Goal: Task Accomplishment & Management: Complete application form

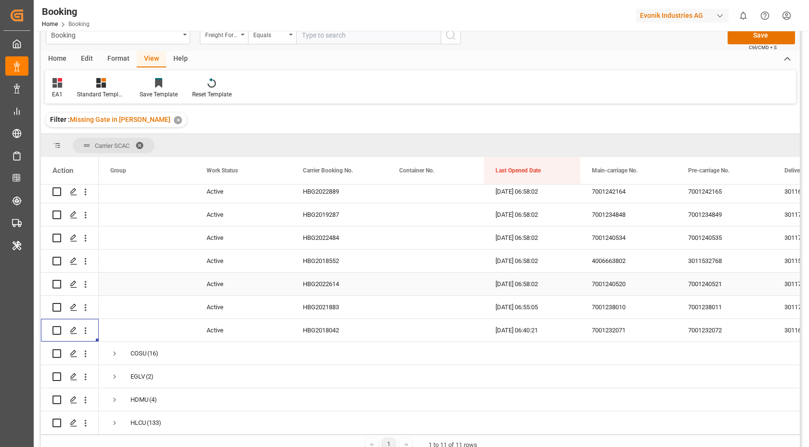
scroll to position [547, 0]
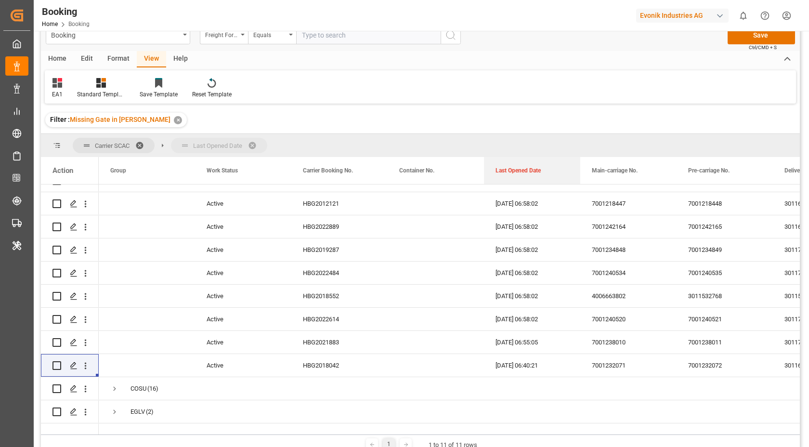
drag, startPoint x: 525, startPoint y: 157, endPoint x: 526, endPoint y: 147, distance: 10.2
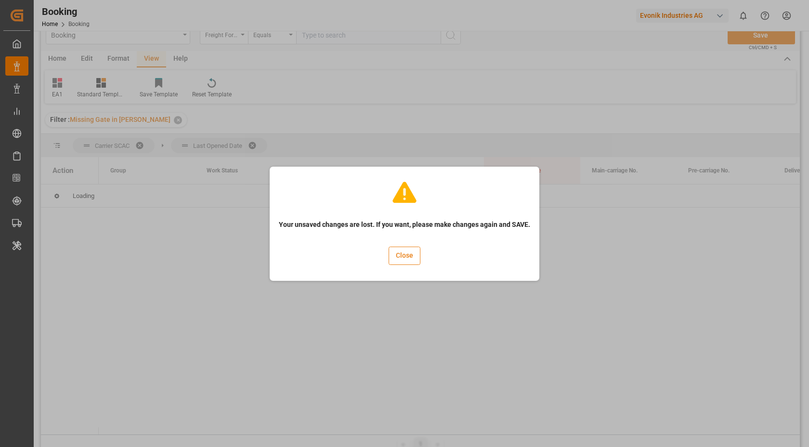
click at [413, 259] on button "Close" at bounding box center [405, 256] width 32 height 18
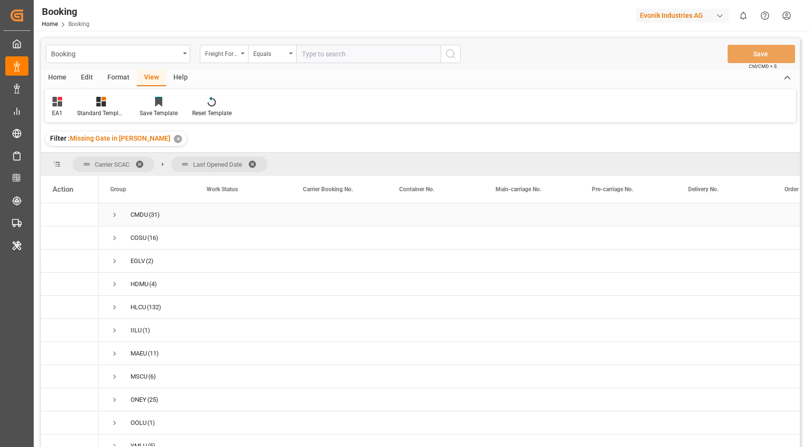
click at [117, 217] on span "Press SPACE to select this row." at bounding box center [114, 215] width 9 height 9
click at [454, 108] on div "EA1 Standard Templates Save Template Reset Template" at bounding box center [421, 105] width 752 height 33
click at [133, 238] on span "Press SPACE to select this row." at bounding box center [135, 238] width 9 height 9
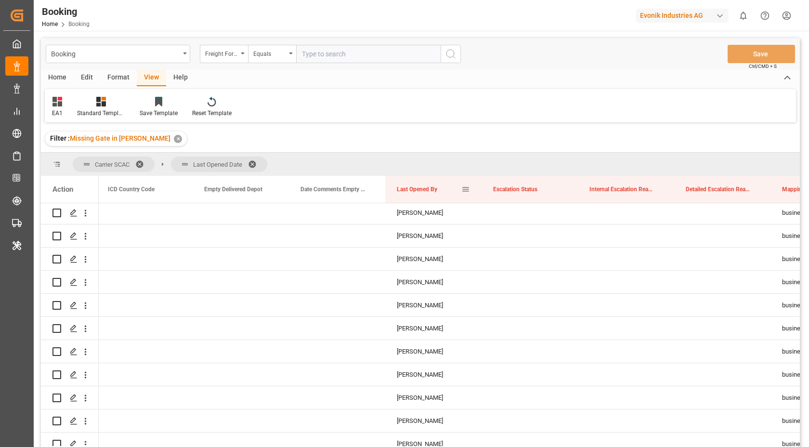
drag, startPoint x: 414, startPoint y: 187, endPoint x: 420, endPoint y: 159, distance: 28.4
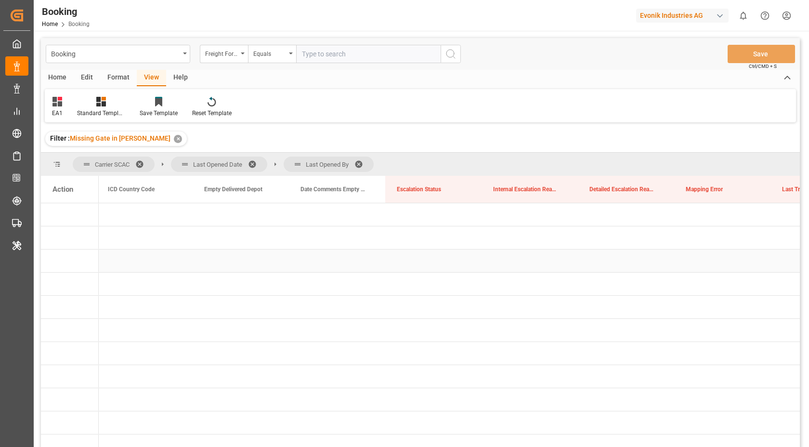
click at [327, 256] on div "Press SPACE to select this row." at bounding box center [337, 261] width 96 height 23
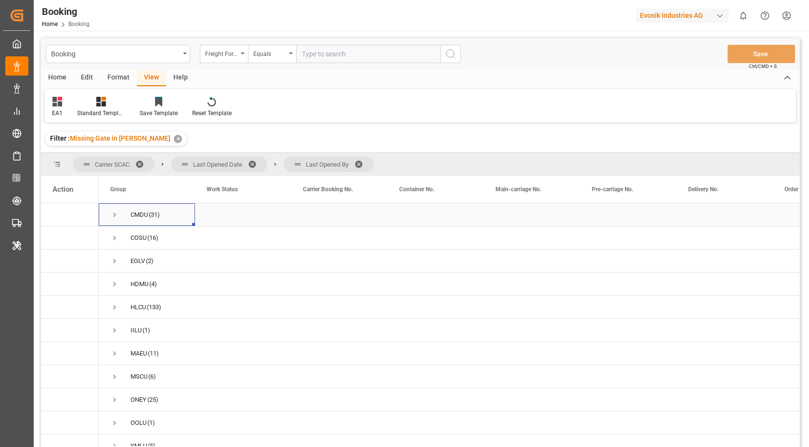
click at [115, 213] on span "Press SPACE to select this row." at bounding box center [114, 215] width 9 height 9
click at [134, 237] on span "Press SPACE to select this row." at bounding box center [135, 238] width 9 height 9
click at [156, 260] on span "Press SPACE to select this row." at bounding box center [155, 261] width 9 height 9
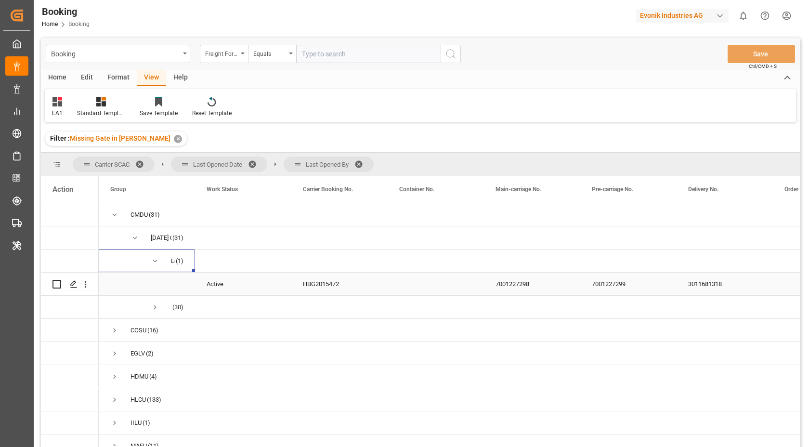
click at [317, 280] on div "HBG2015472" at bounding box center [339, 284] width 96 height 23
click at [88, 285] on icon "open menu" at bounding box center [85, 284] width 10 height 10
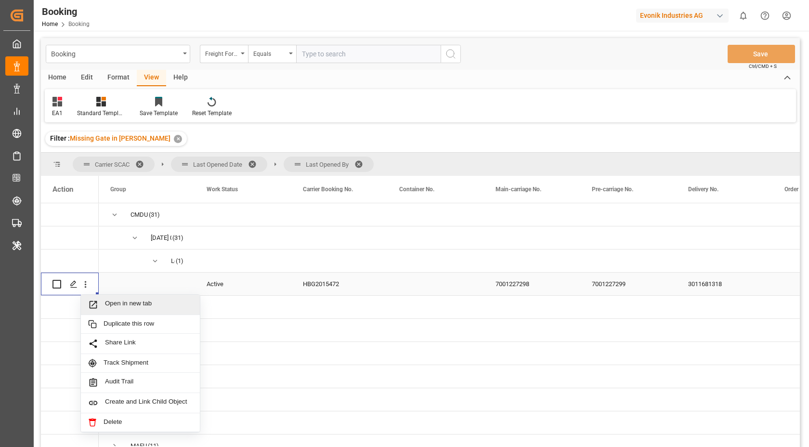
click at [127, 300] on span "Open in new tab" at bounding box center [149, 305] width 88 height 10
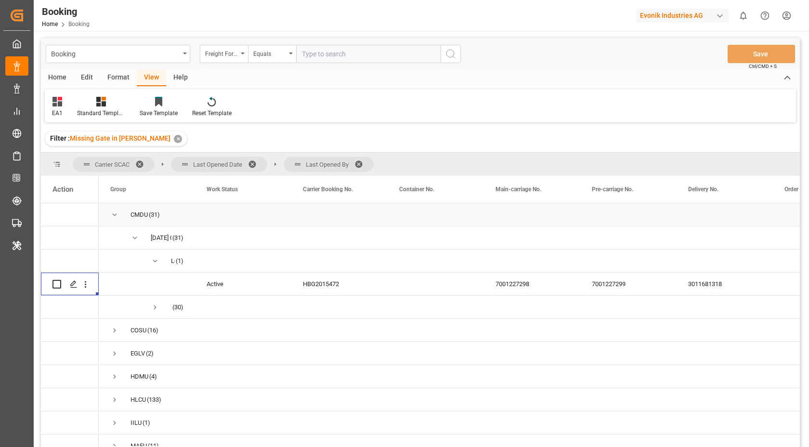
click at [115, 214] on span "Press SPACE to select this row." at bounding box center [114, 215] width 9 height 9
click at [361, 160] on span at bounding box center [362, 164] width 15 height 9
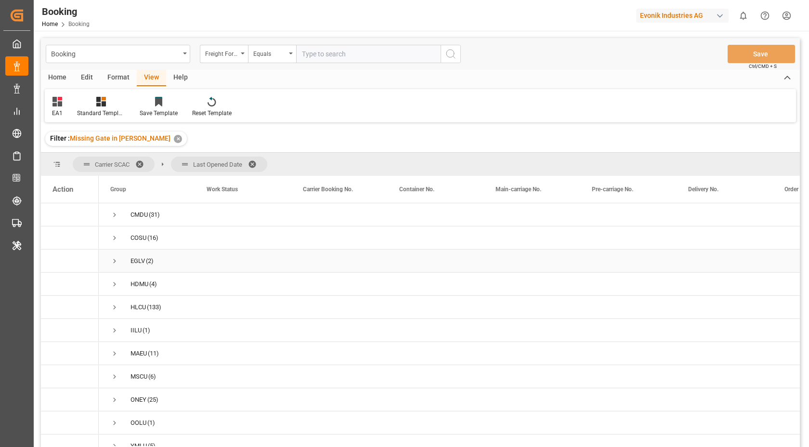
click at [114, 261] on span "Press SPACE to select this row." at bounding box center [114, 261] width 9 height 9
click at [114, 311] on span "Press SPACE to select this row." at bounding box center [114, 307] width 9 height 9
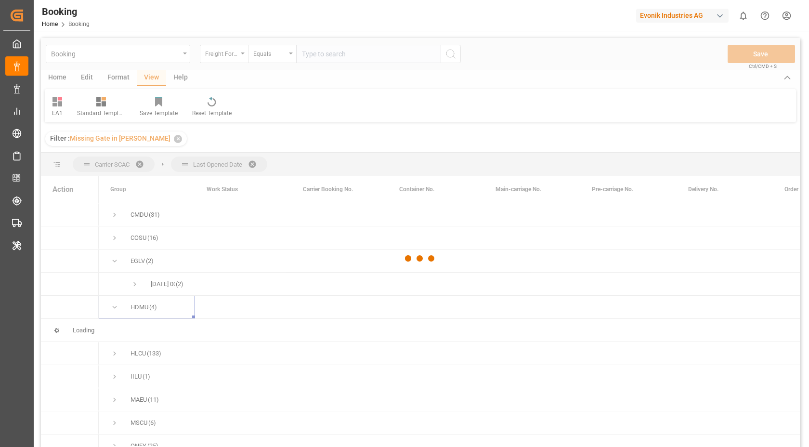
click at [135, 284] on div at bounding box center [420, 258] width 759 height 441
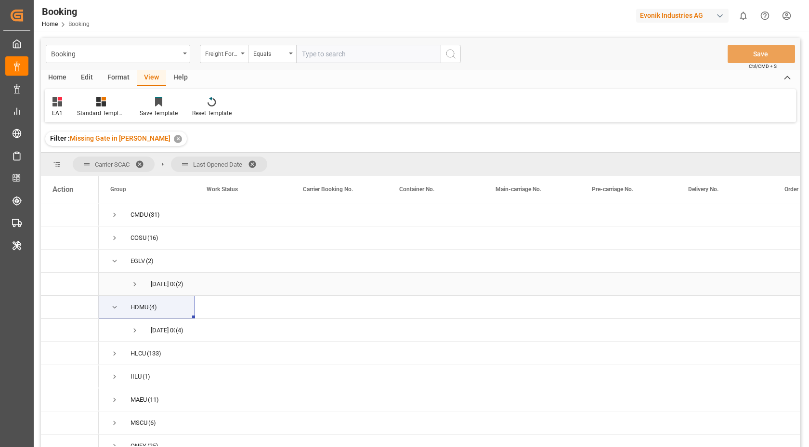
click at [135, 284] on span "Press SPACE to select this row." at bounding box center [135, 284] width 9 height 9
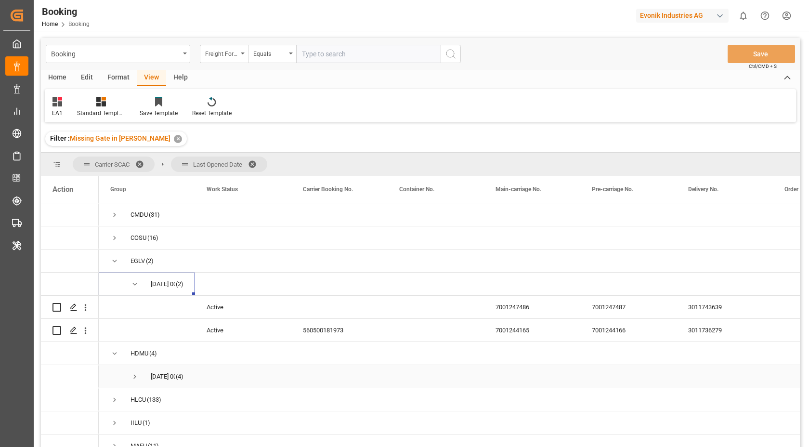
click at [134, 369] on span "Press SPACE to select this row." at bounding box center [135, 377] width 9 height 22
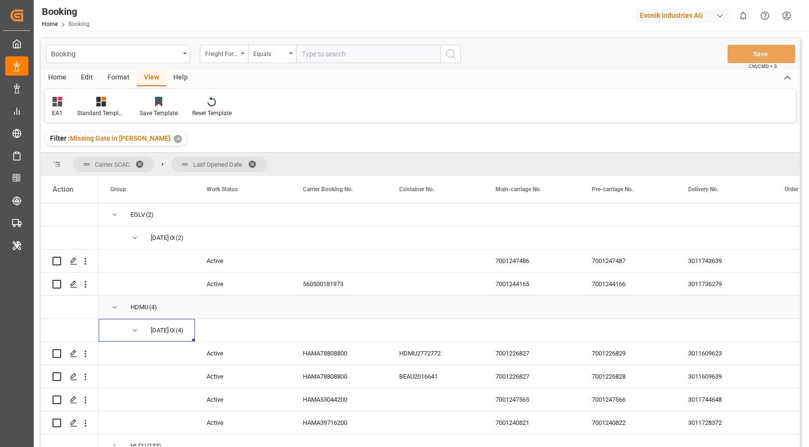
scroll to position [158, 0]
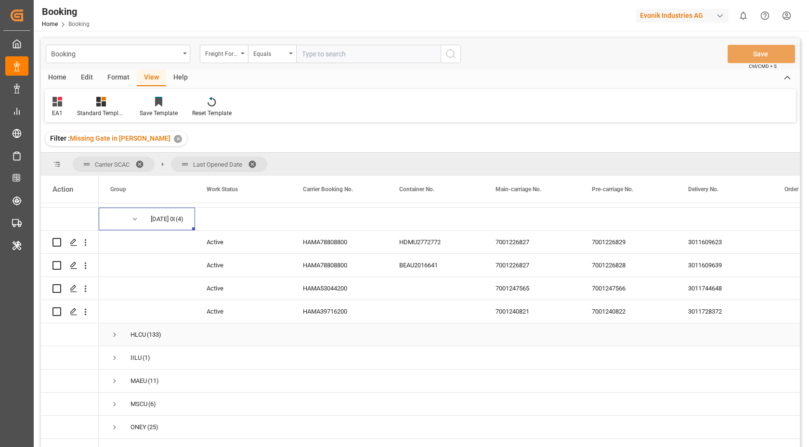
click at [348, 319] on div "HAMA39716200" at bounding box center [339, 311] width 96 height 23
click at [328, 315] on div "HAMA39716200" at bounding box center [339, 311] width 96 height 23
click at [85, 310] on icon "open menu" at bounding box center [86, 312] width 2 height 7
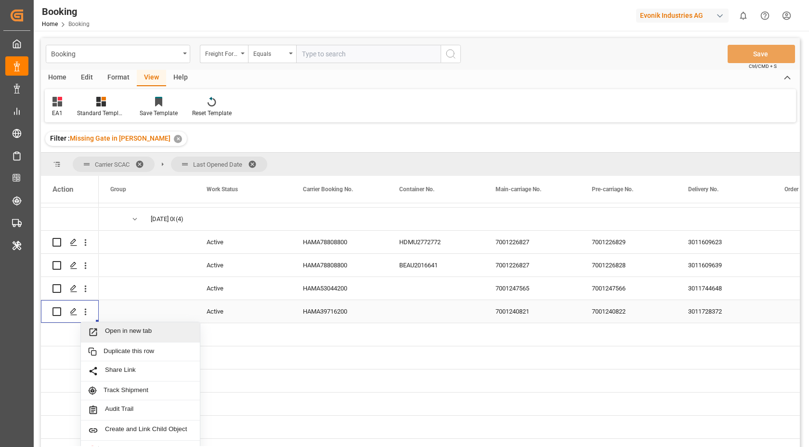
click at [131, 324] on div "Open in new tab" at bounding box center [140, 332] width 119 height 20
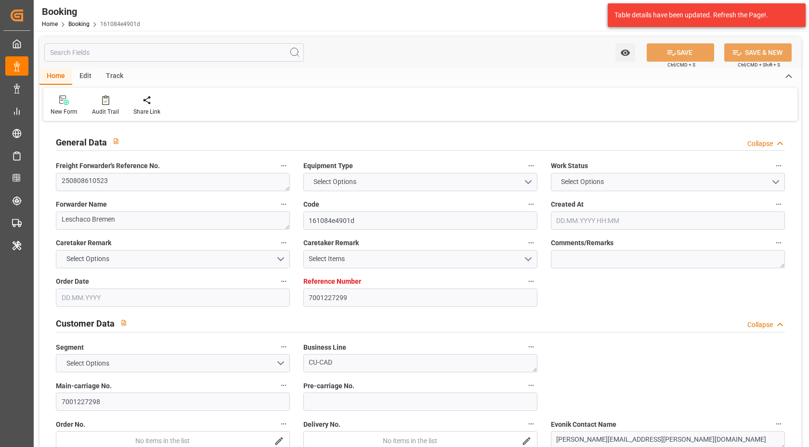
type input "7001227299"
type input "9839143"
type input "CMACGM"
type input "CMA CGM Group"
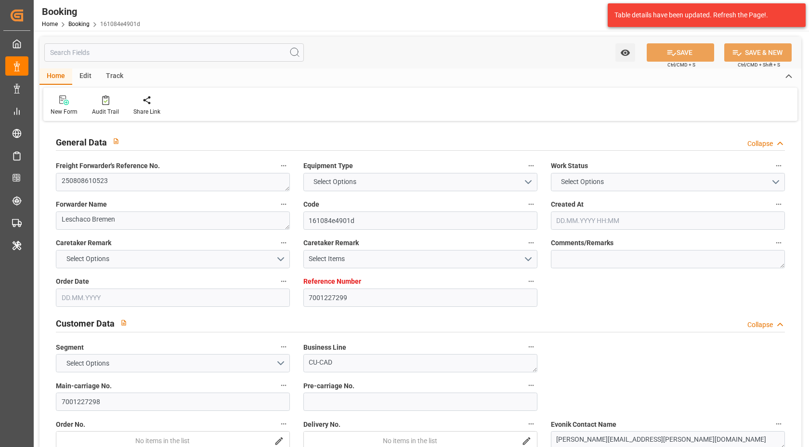
type input "BEANR"
type input "JPYOK"
type input "MYPKG"
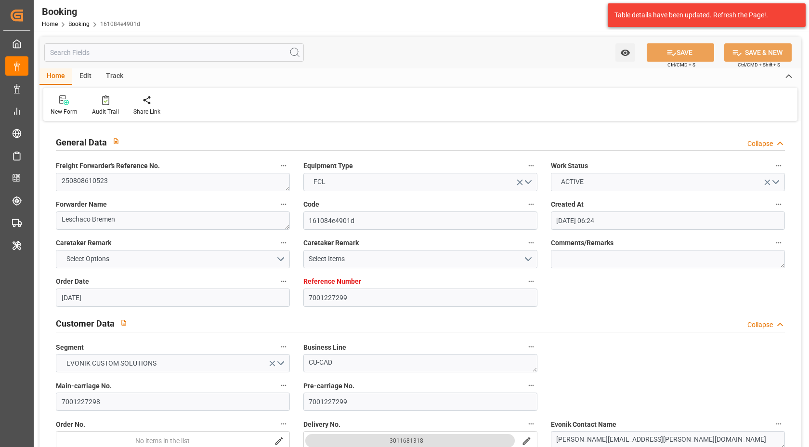
type input "21.07.2025 06:24"
type input "21.07.2025"
type input "03.10.2025"
type input "01.08.2025"
type input "21.07.2025"
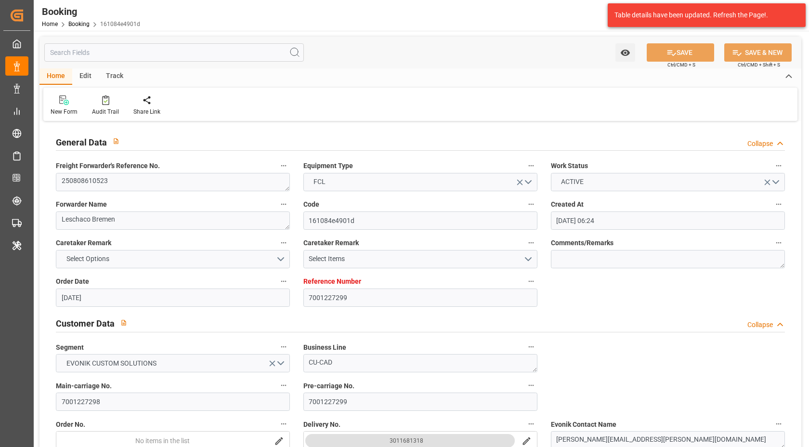
type input "20.08.2025"
type input "07.09.2025 00:00"
type input "12.08.2025 00:00"
type input "20.10.2025 00:00"
type input "18.10.2025 00:00"
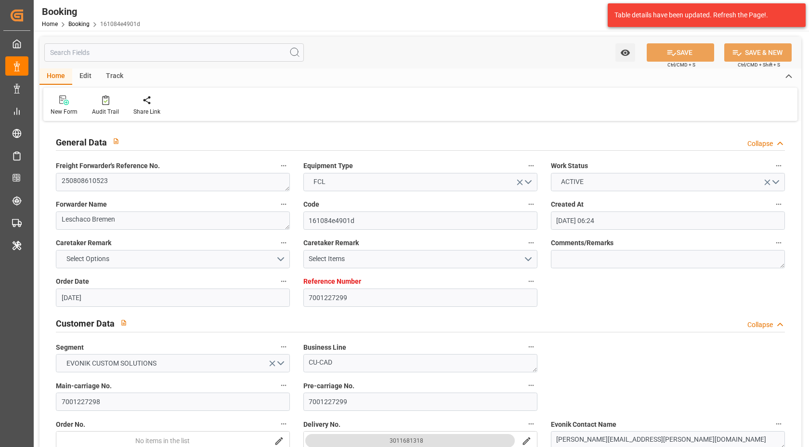
type input "07.10.2025 00:00"
type input "09.10.2025 00:00"
type input "07.10.2025 00:00"
type input "12.10.2025 00:00"
type input "20.08.2025"
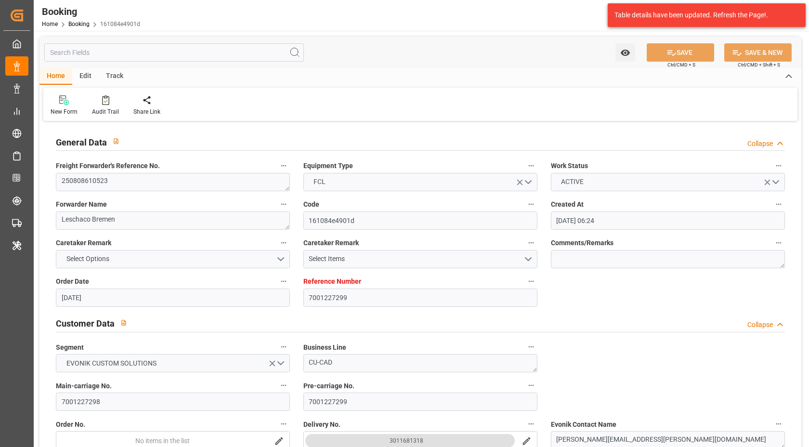
type input "20.08.2025 08:07"
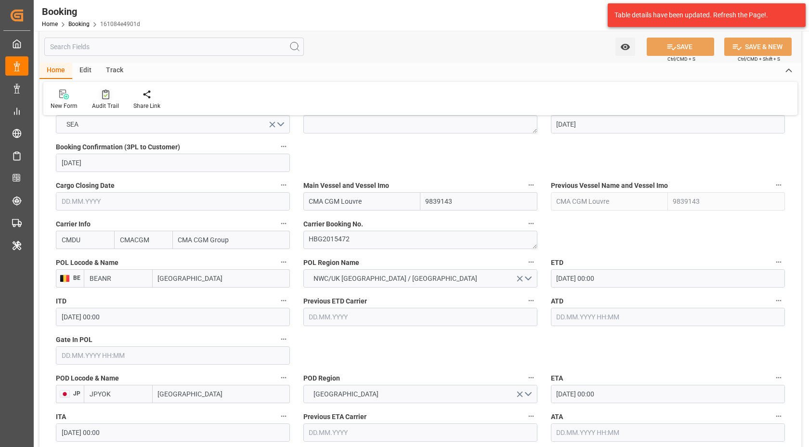
click at [106, 98] on icon at bounding box center [105, 95] width 7 height 10
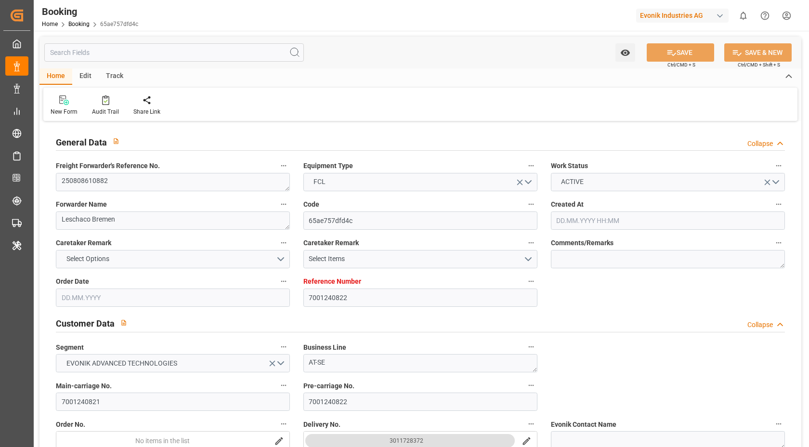
type input "7001240822"
type input "9773210"
type input "Hyundai"
type input "Hyundai Merchant Marine Co.Ltd."
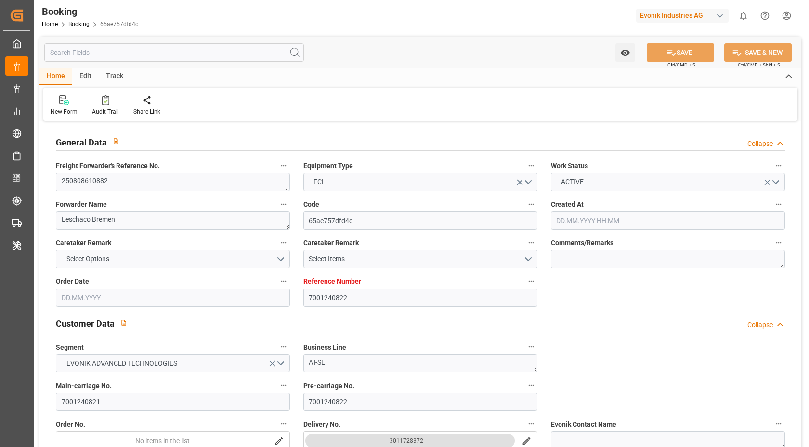
type input "NLRTM"
type input "CNSGH"
type input "05.08.2025 11:29"
type input "05.08.2025"
type input "15.10.2025"
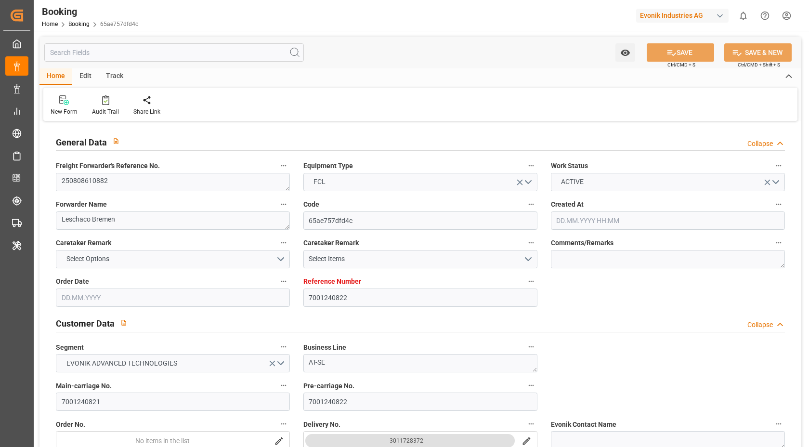
type input "21.08.2025"
type input "06.08.2025"
type input "07.08.2025"
type input "03.09.2025 00:00"
type input "30.08.2025 00:00"
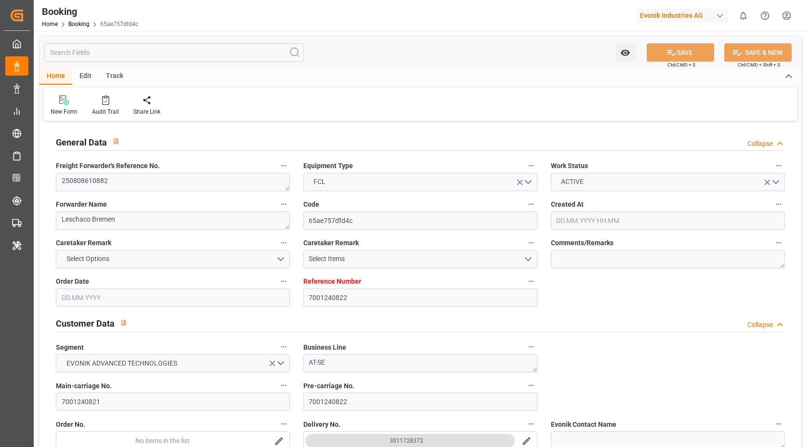
type input "19.10.2025 00:00"
type input "17.10.2025 00:00"
type input "18.08.2025"
type input "19.08.2025 07:59"
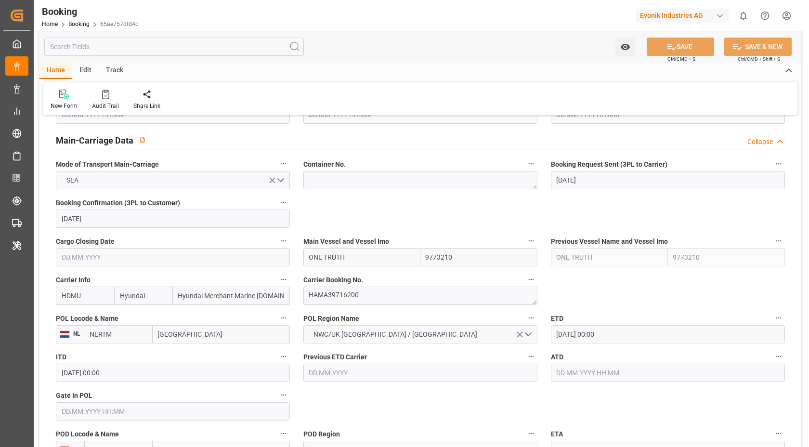
scroll to position [804, 0]
